Goal: Ask a question

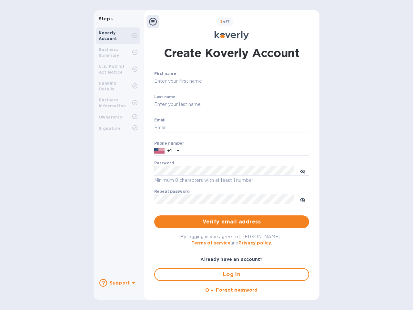
click at [118, 283] on b "Support" at bounding box center [120, 282] width 20 height 5
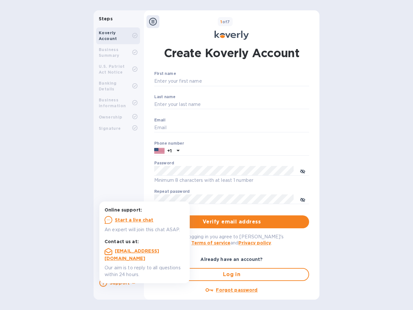
click at [103, 283] on icon at bounding box center [103, 283] width 8 height 8
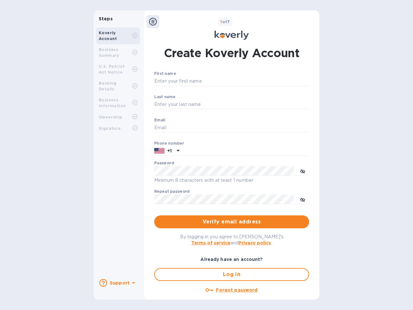
click at [133, 283] on icon at bounding box center [133, 283] width 3 height 2
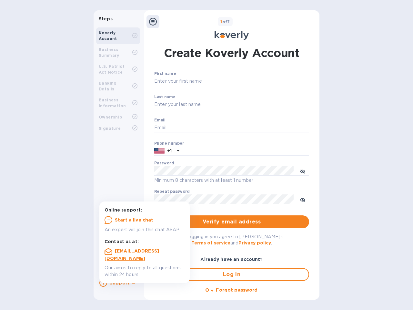
click at [153, 22] on icon at bounding box center [153, 22] width 8 height 8
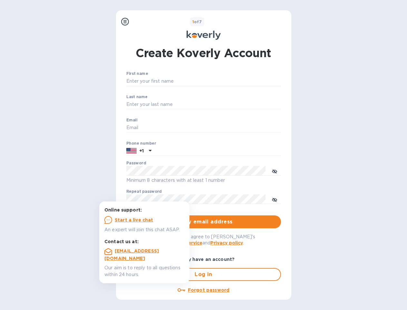
click at [230, 81] on input "First name" at bounding box center [203, 81] width 155 height 10
click at [230, 105] on input "Last name" at bounding box center [203, 105] width 155 height 10
click at [230, 128] on input "Email" at bounding box center [203, 128] width 155 height 10
click at [230, 151] on input "text" at bounding box center [217, 151] width 127 height 10
click at [167, 151] on input "text" at bounding box center [217, 151] width 127 height 10
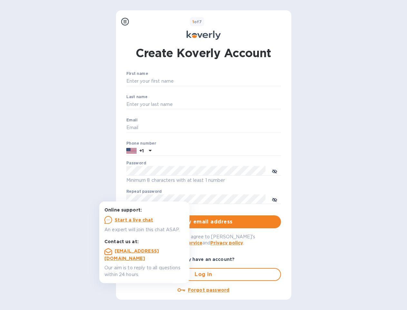
click at [177, 151] on input "text" at bounding box center [217, 151] width 127 height 10
